Goal: Go to known website: Access a specific website the user already knows

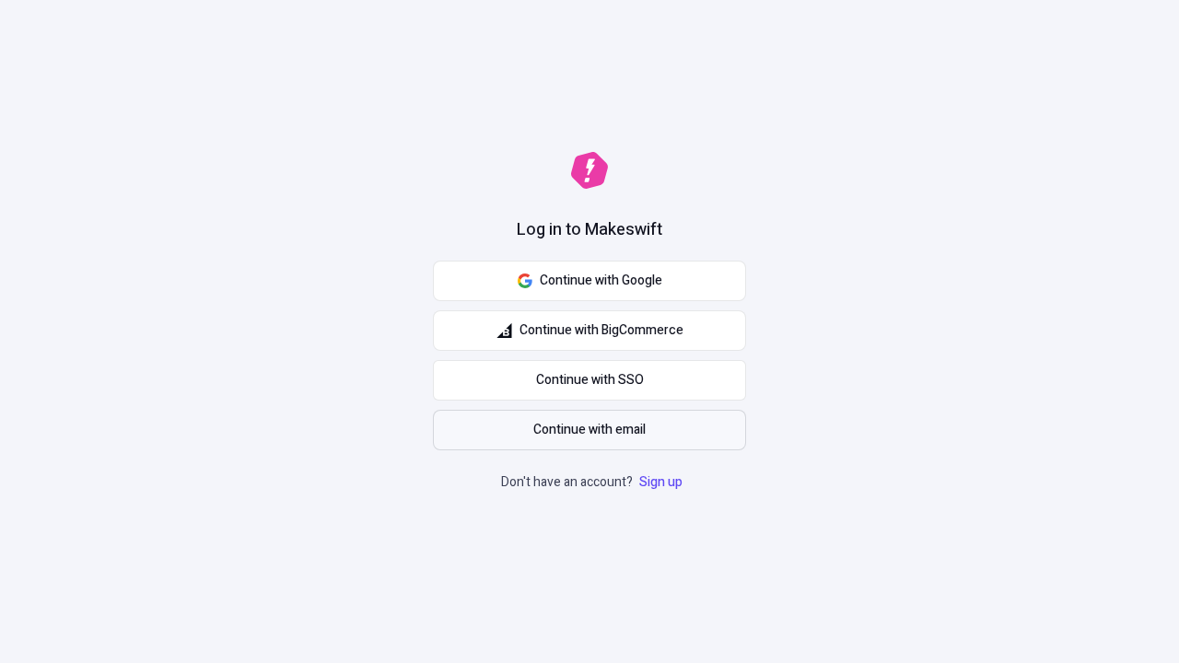
click at [590, 430] on span "Continue with email" at bounding box center [589, 430] width 112 height 20
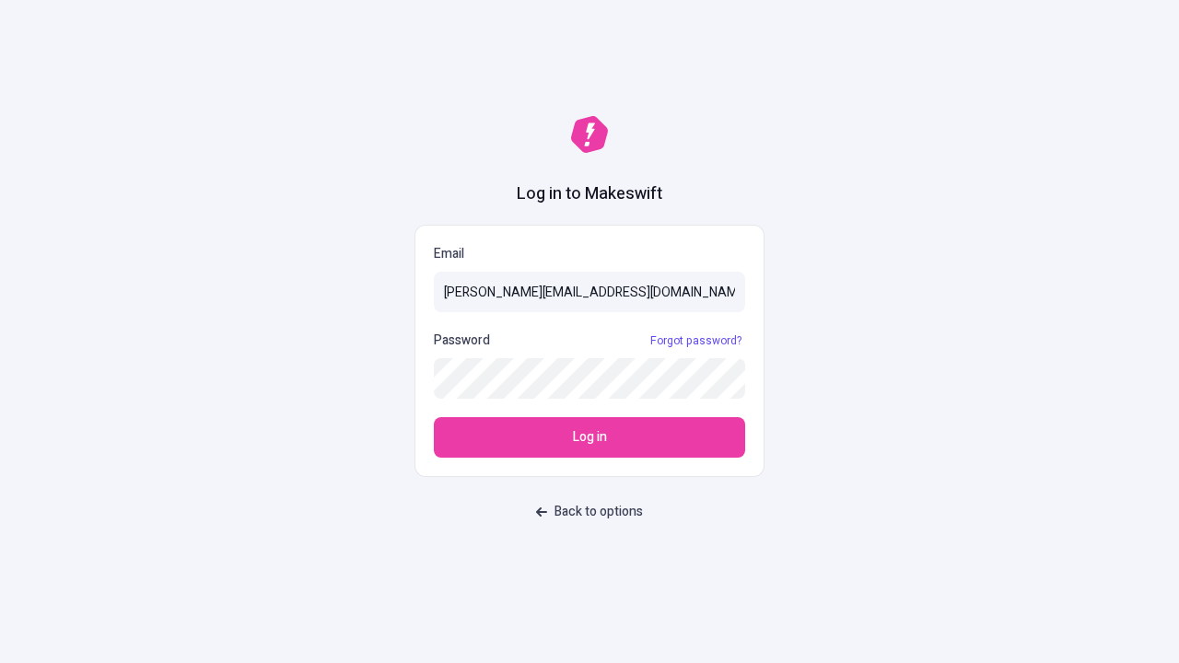
type input "sasha+test-ui@makeswift.com"
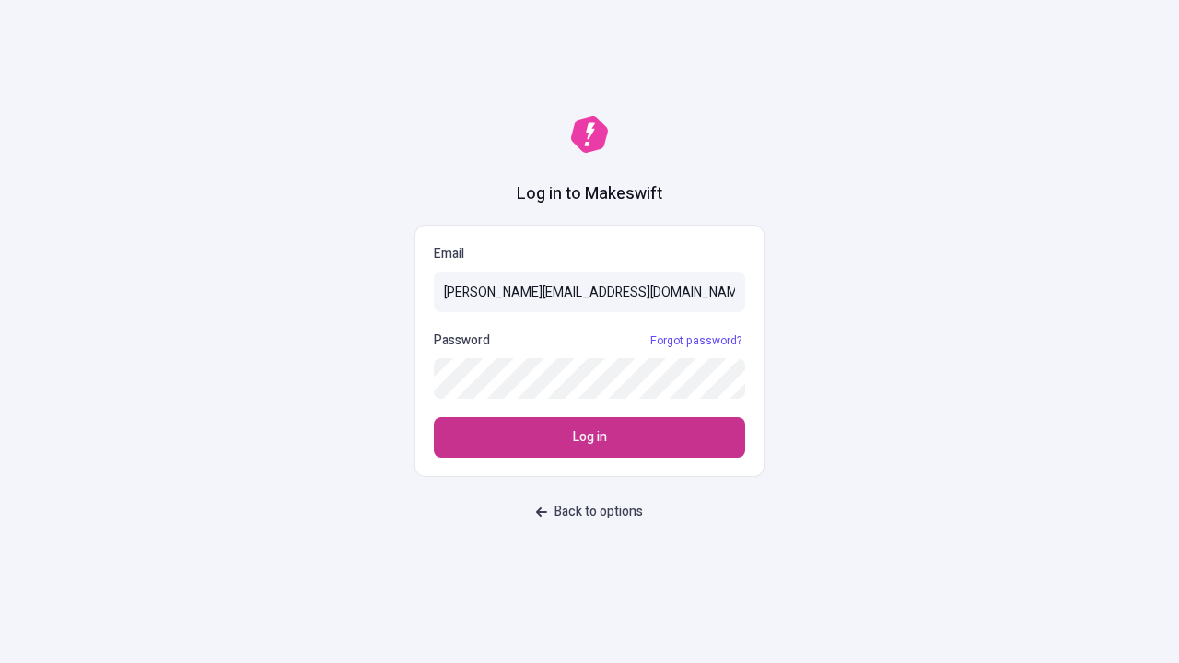
click at [590, 438] on span "Log in" at bounding box center [590, 438] width 34 height 20
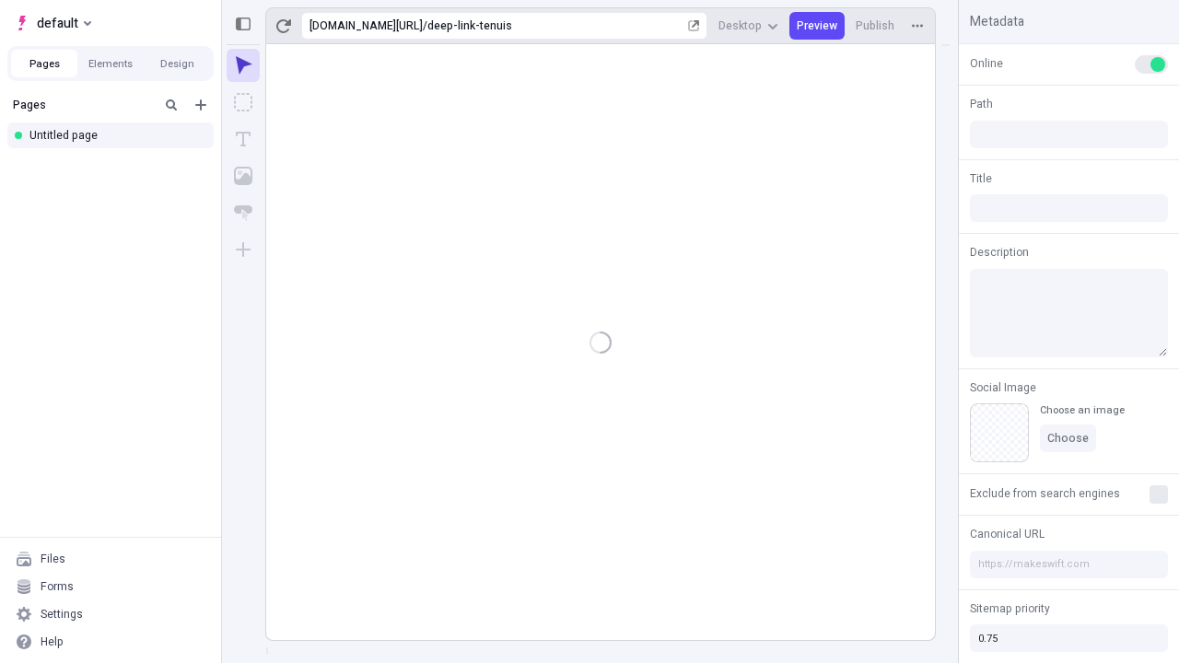
type input "/deep-link-tenuis"
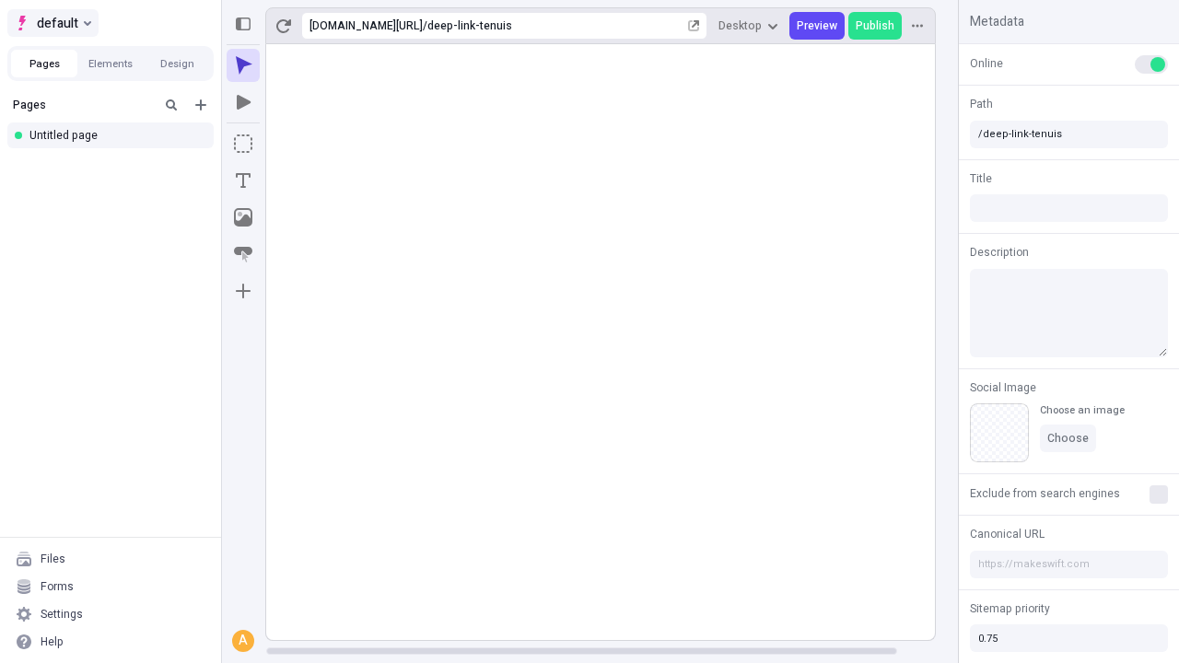
click at [52, 23] on span "default" at bounding box center [57, 23] width 41 height 22
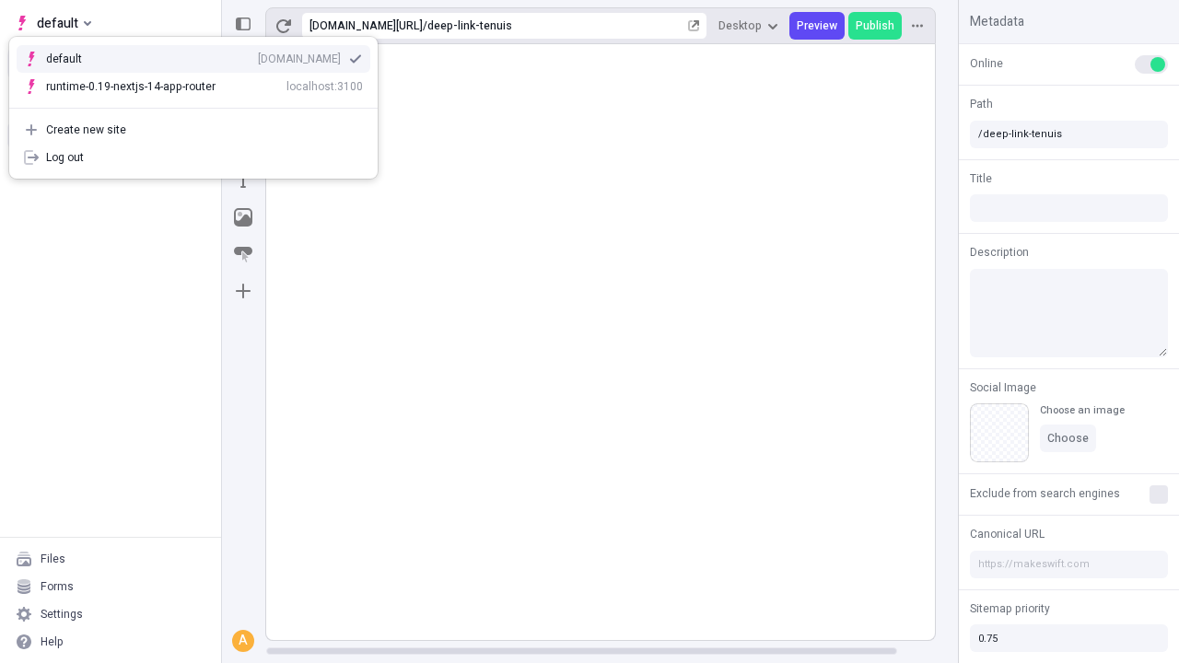
click at [258, 55] on div "qee9k4dy7d.staging.makeswift.site" at bounding box center [299, 59] width 83 height 15
click at [201, 105] on icon "Add new" at bounding box center [200, 105] width 11 height 11
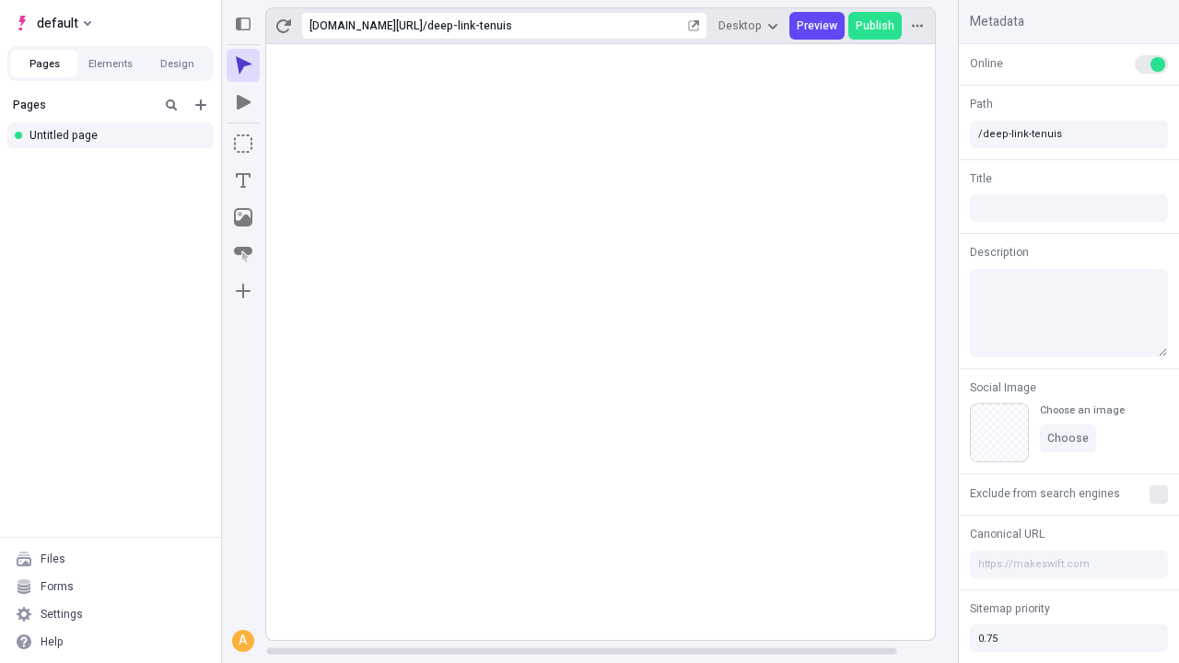
click at [116, 165] on div "Blank page" at bounding box center [116, 166] width 177 height 28
type input "/deep-link-at"
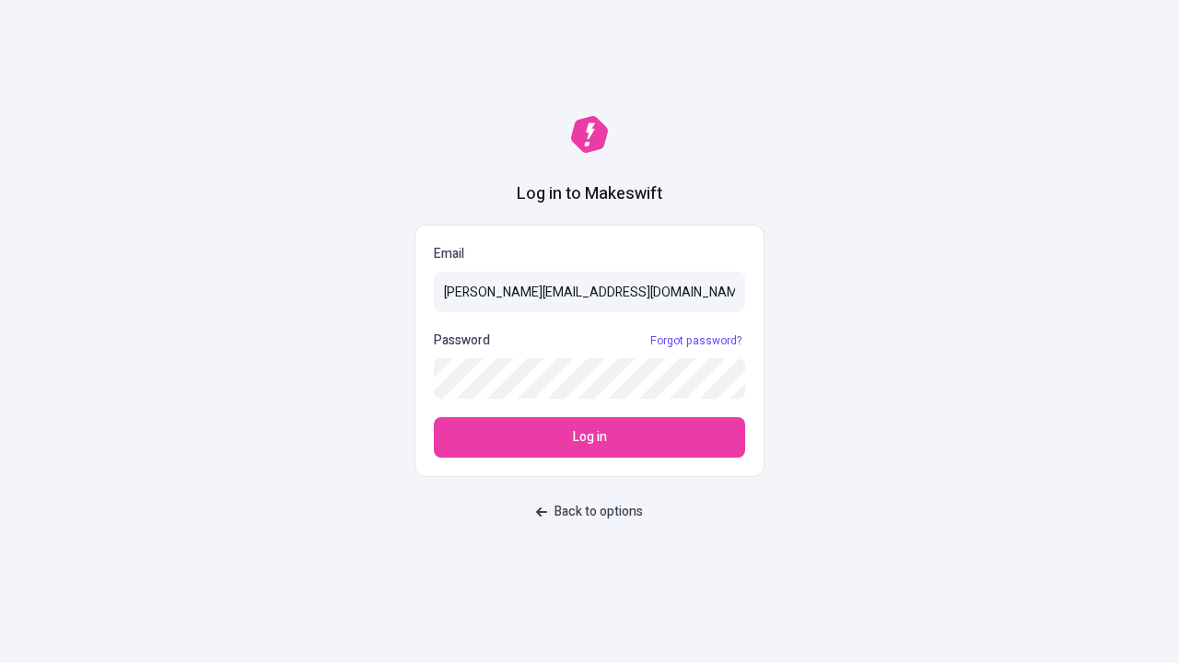
type input "[PERSON_NAME][EMAIL_ADDRESS][DOMAIN_NAME]"
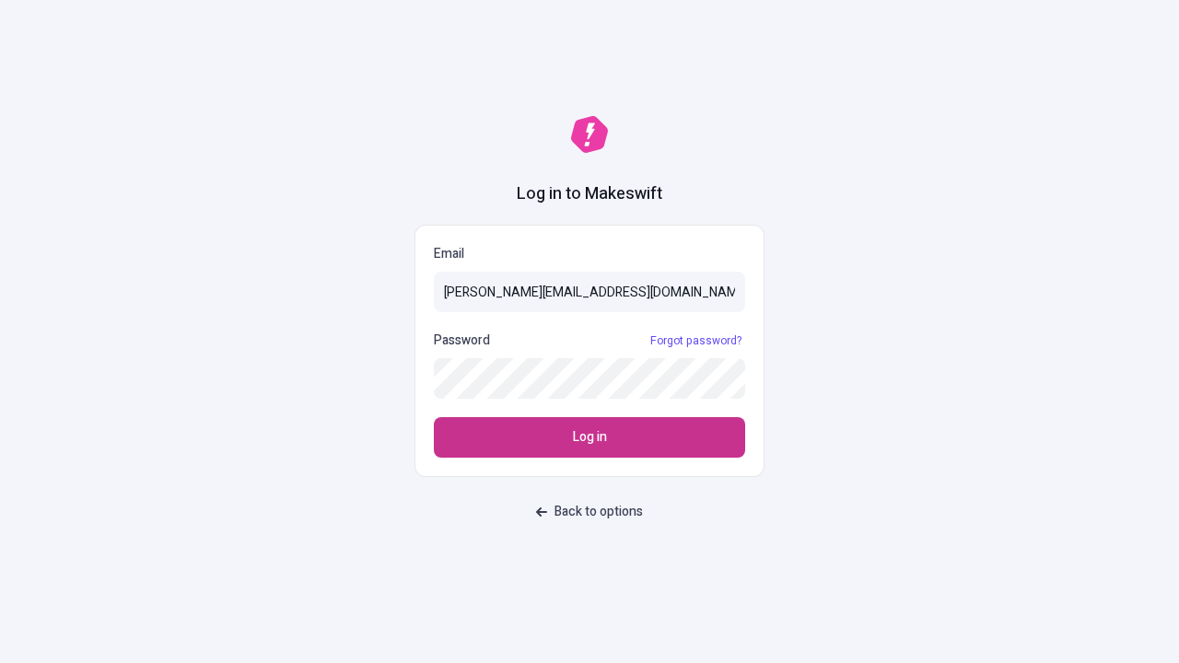
click at [590, 438] on span "Log in" at bounding box center [590, 438] width 34 height 20
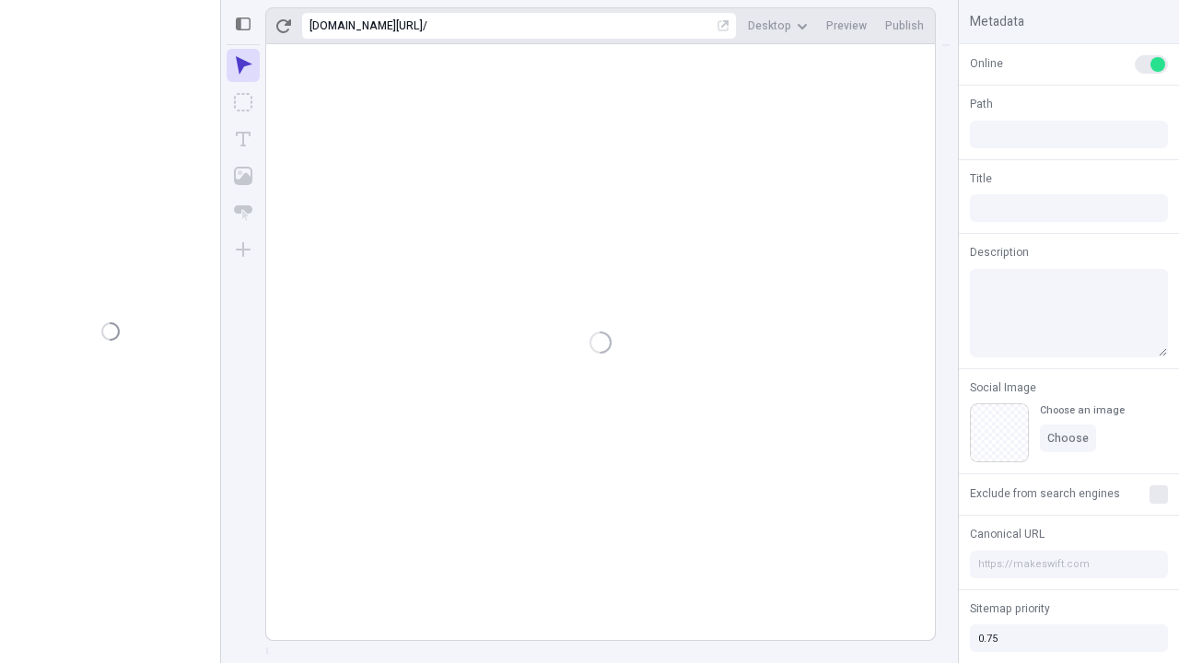
type input "/deep-link-at"
